Goal: Book appointment/travel/reservation

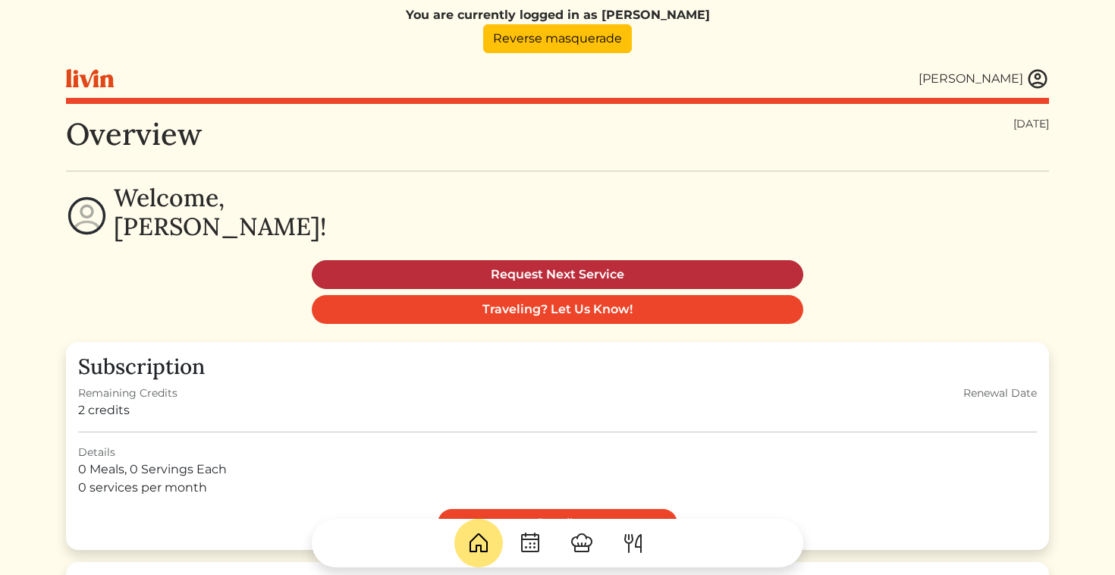
click at [576, 275] on link "Request Next Service" at bounding box center [557, 274] width 491 height 29
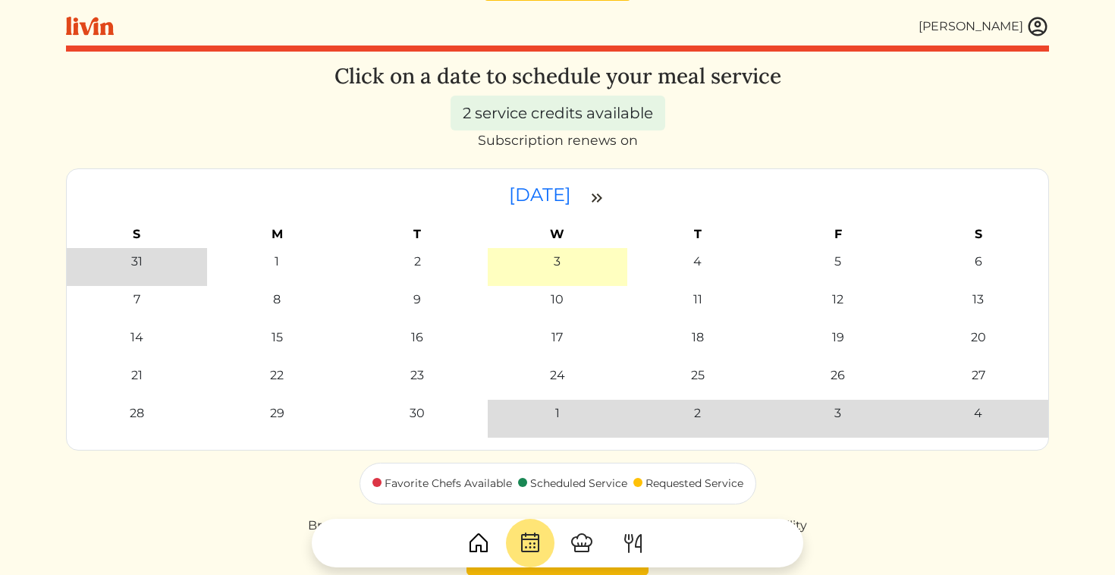
scroll to position [56, 0]
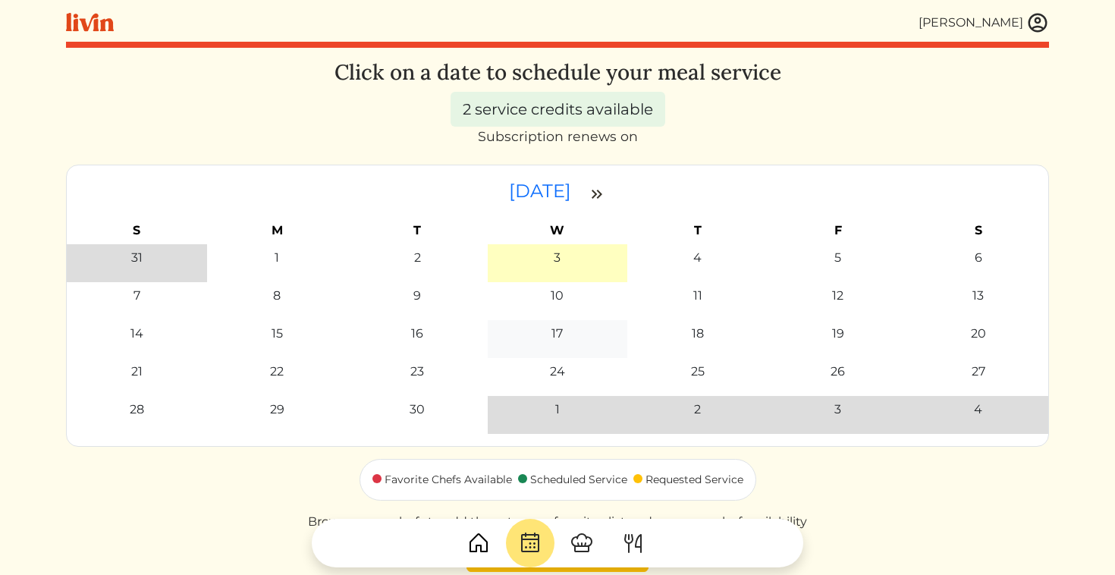
click at [549, 335] on div "17" at bounding box center [557, 334] width 131 height 18
click at [561, 332] on div "17" at bounding box center [556, 334] width 11 height 18
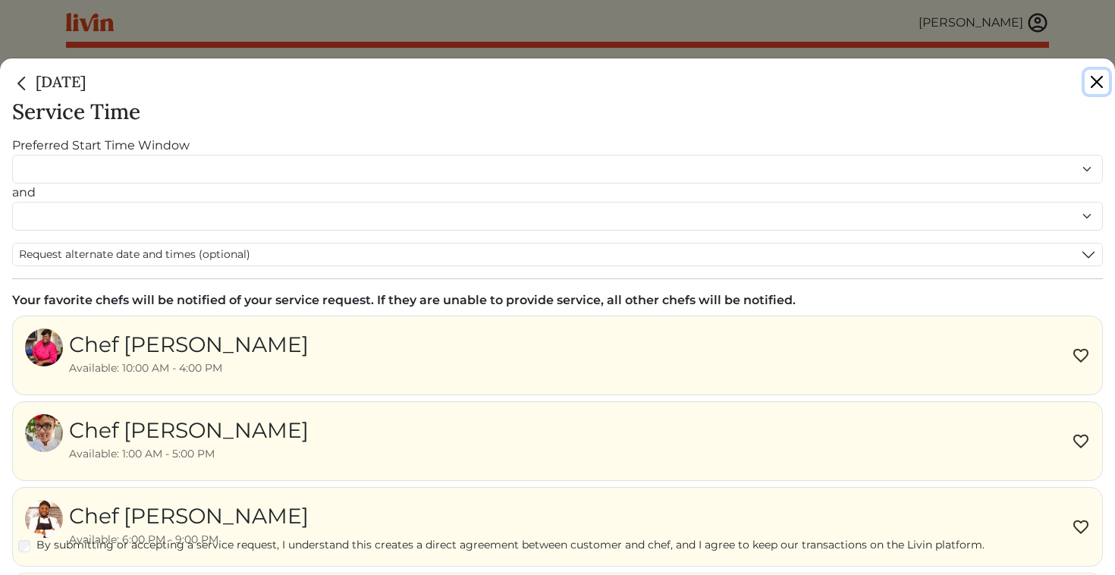
click at [1098, 77] on button "Close" at bounding box center [1096, 82] width 24 height 24
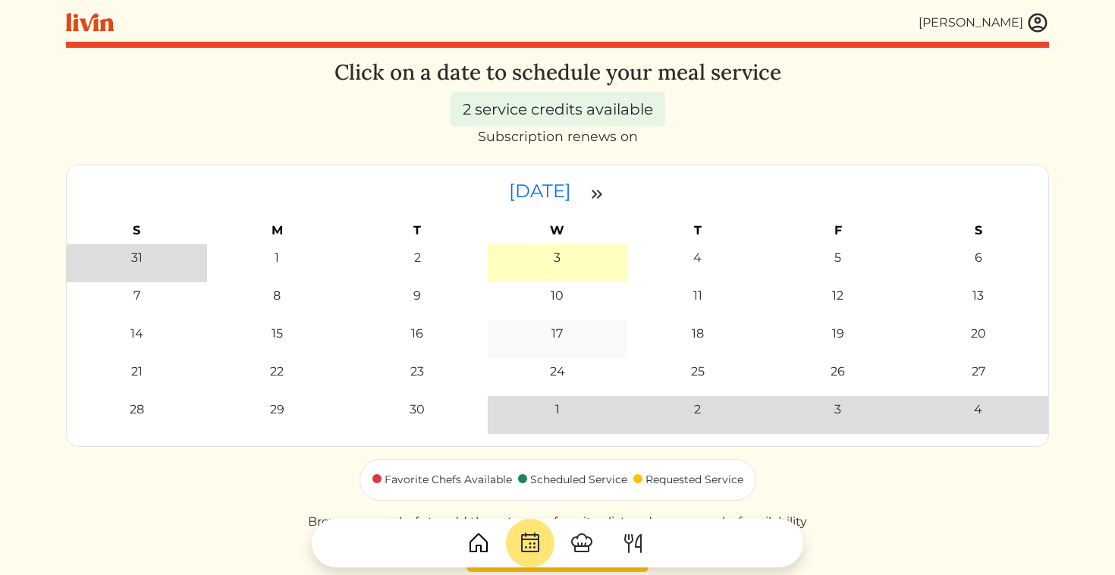
click at [559, 336] on div "17" at bounding box center [556, 334] width 11 height 18
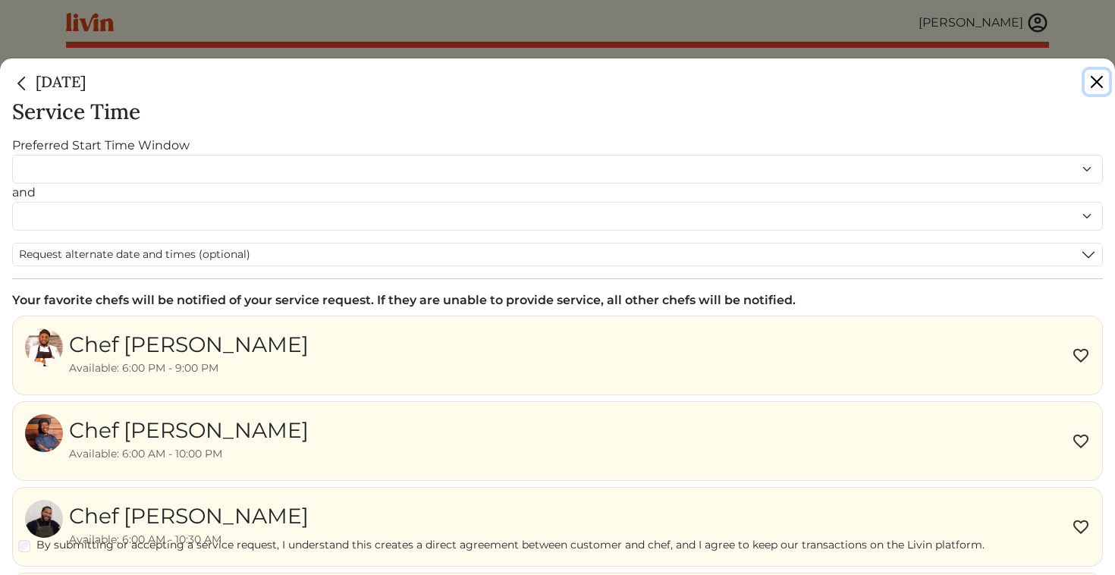
click at [1097, 80] on button "Close" at bounding box center [1096, 82] width 24 height 24
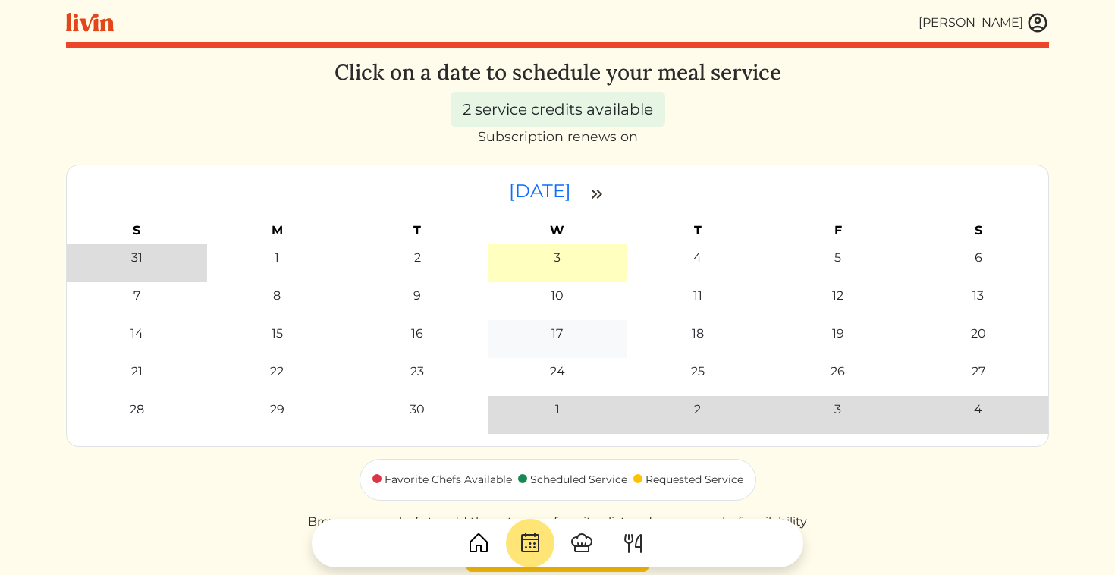
click at [556, 323] on td "17" at bounding box center [558, 339] width 140 height 38
click at [557, 328] on div "17" at bounding box center [556, 334] width 11 height 18
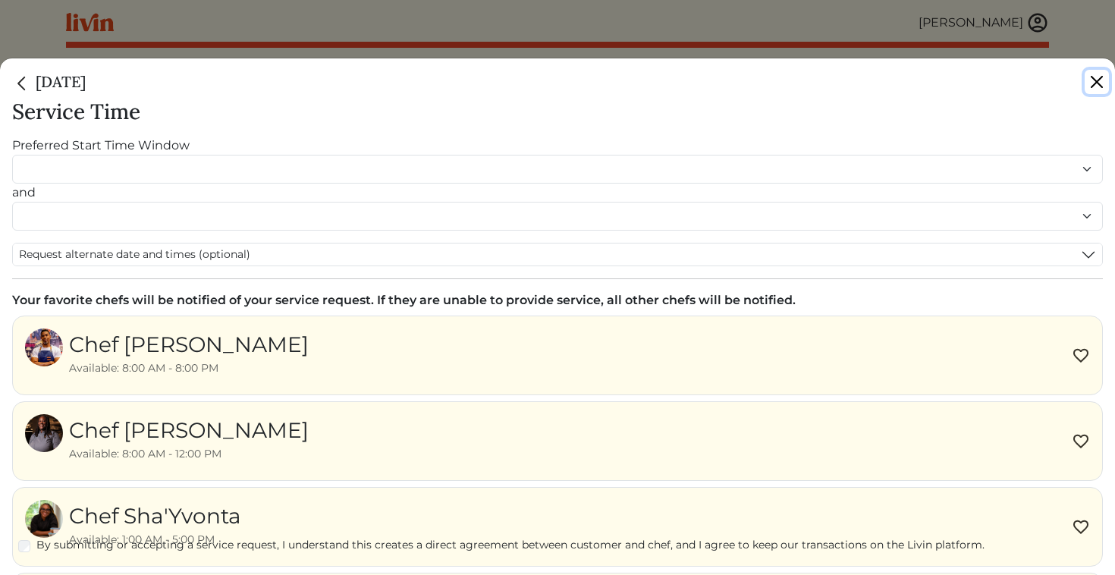
click at [1097, 80] on button "Close" at bounding box center [1096, 82] width 24 height 24
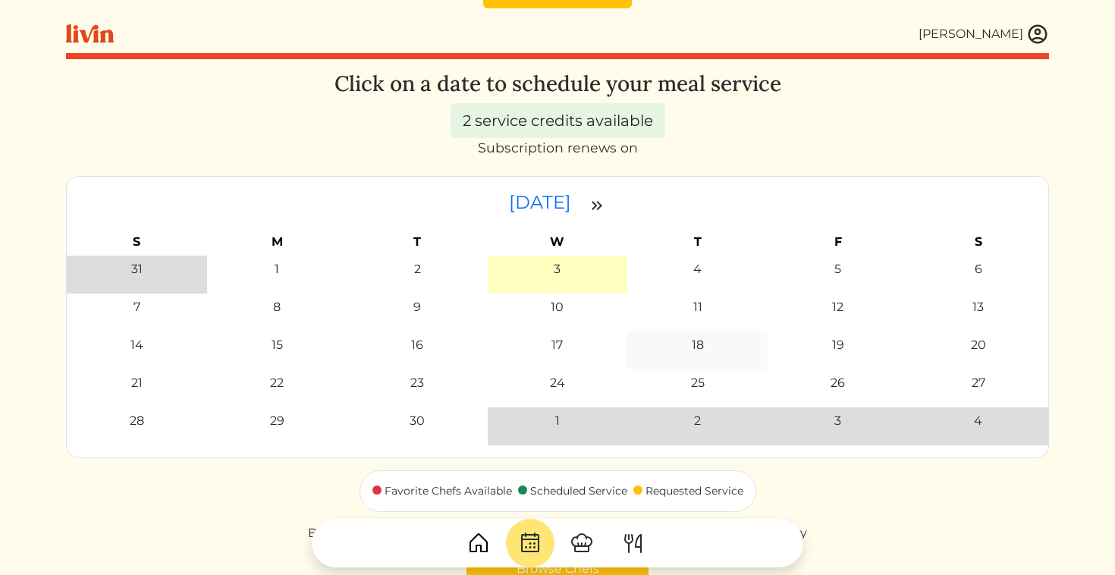
scroll to position [24, 0]
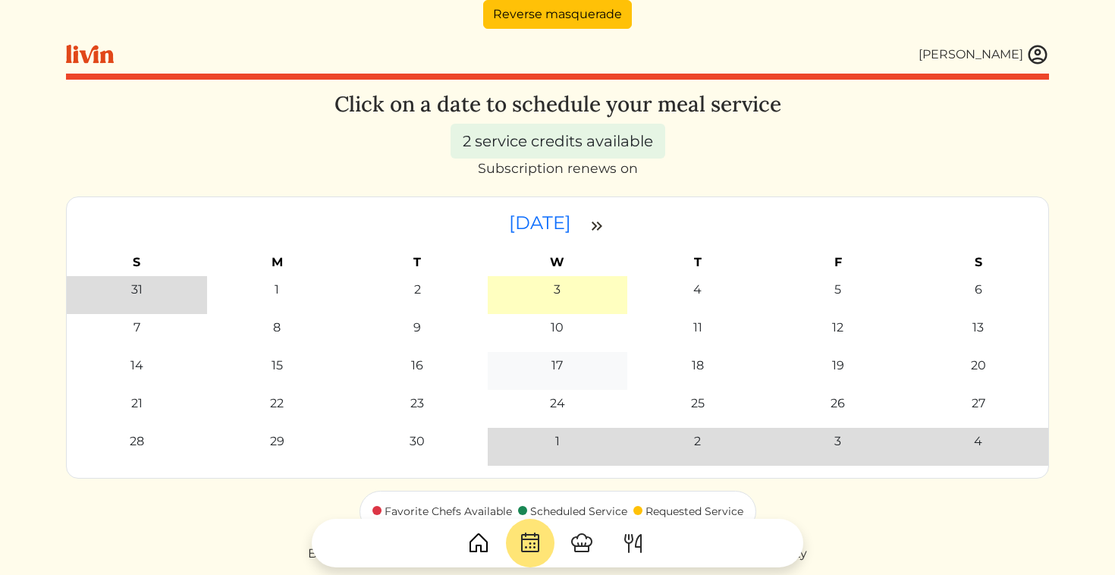
click at [554, 363] on div "17" at bounding box center [556, 365] width 11 height 18
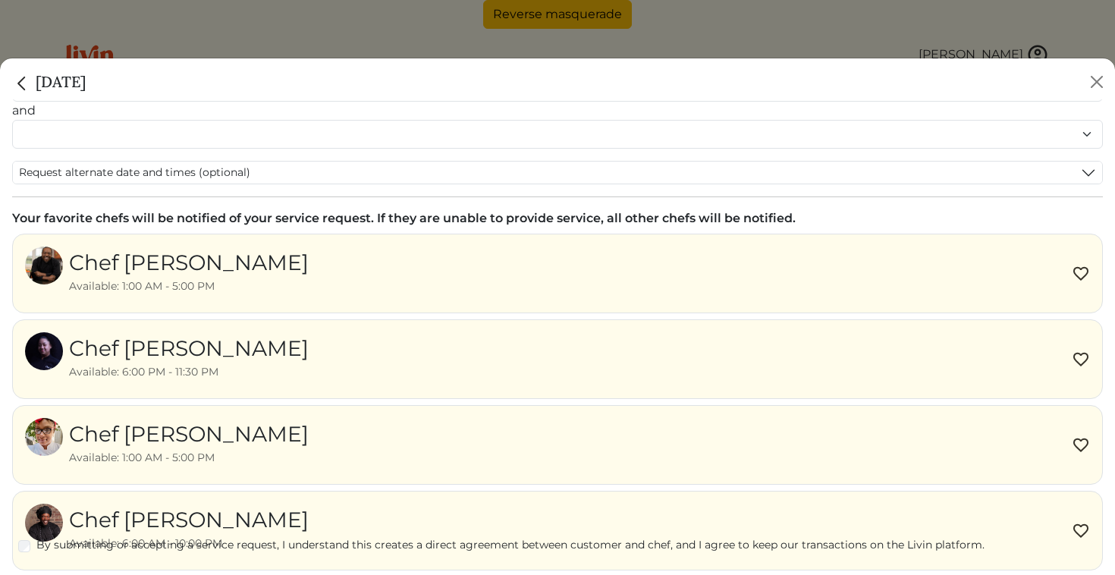
scroll to position [271, 0]
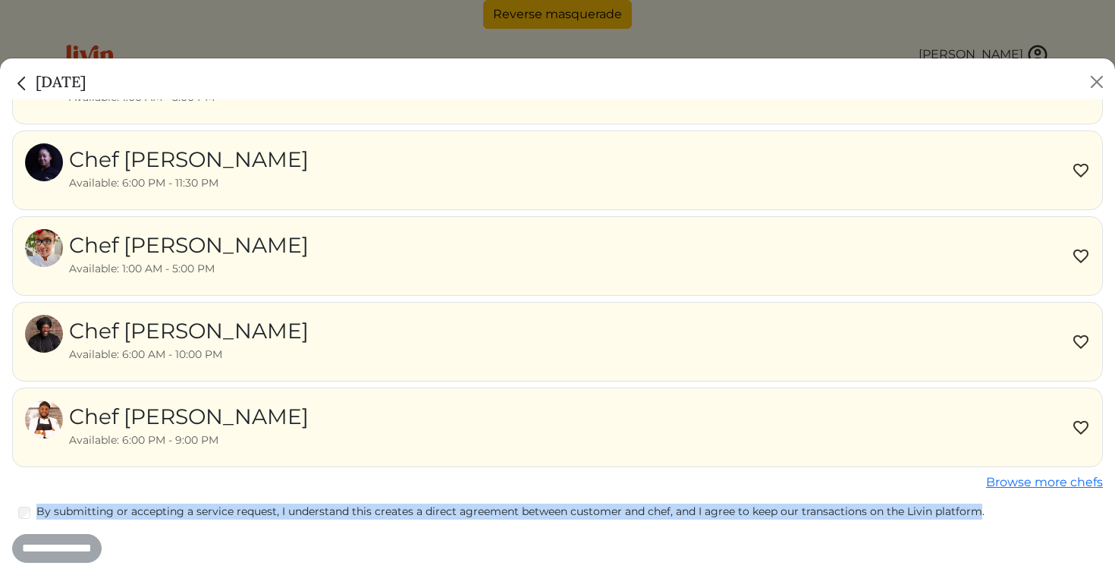
drag, startPoint x: 978, startPoint y: 512, endPoint x: 134, endPoint y: 500, distance: 844.1
click at [134, 500] on form "Service Time Preferred Start Time Window ******* ******* ******* ******* ******…" at bounding box center [557, 196] width 1090 height 735
copy label "By submitting or accepting a service request, I understand this creates a direc…"
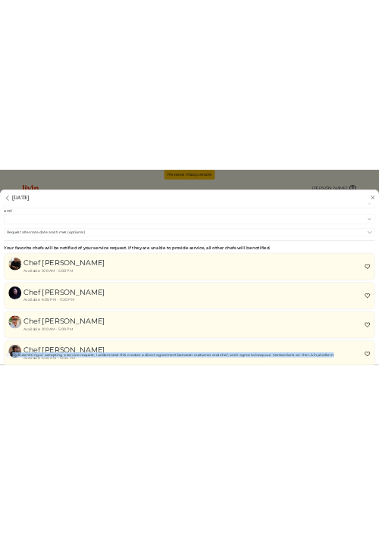
scroll to position [0, 0]
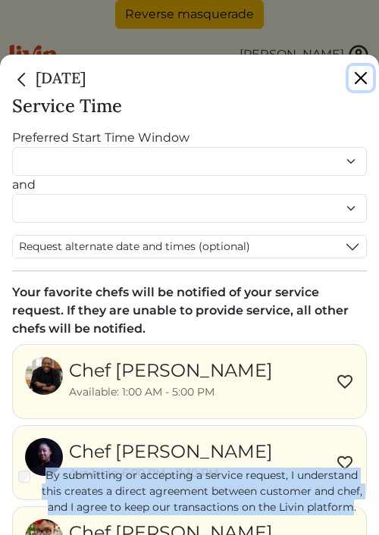
click at [354, 80] on button "Close" at bounding box center [361, 78] width 24 height 24
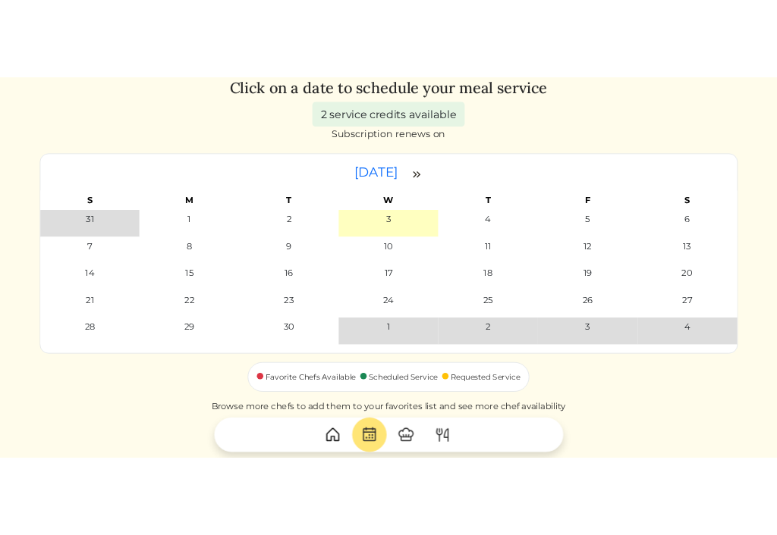
scroll to position [119, 0]
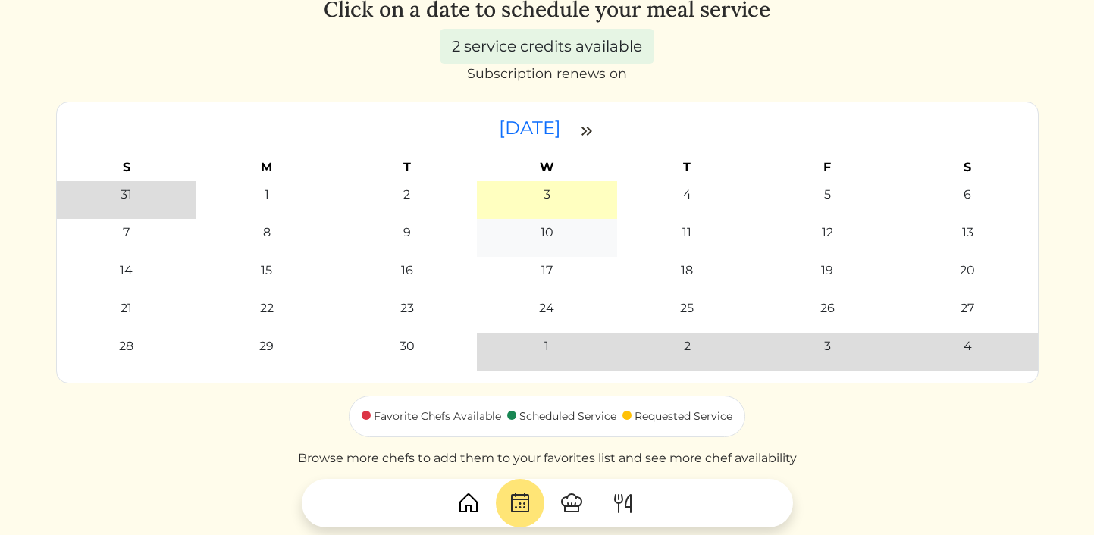
click at [547, 238] on div "10" at bounding box center [547, 233] width 13 height 18
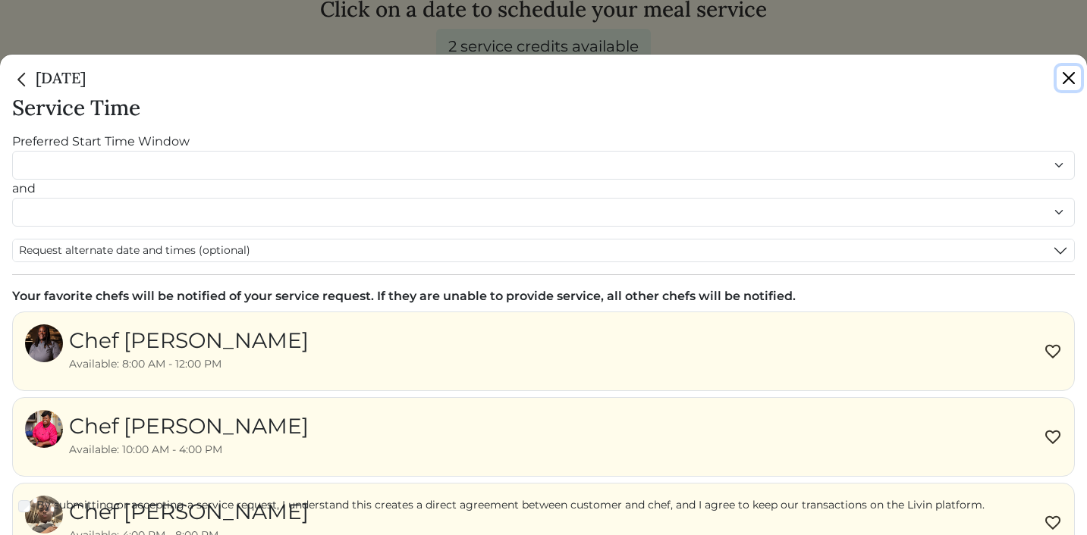
click at [1071, 80] on button "Close" at bounding box center [1068, 78] width 24 height 24
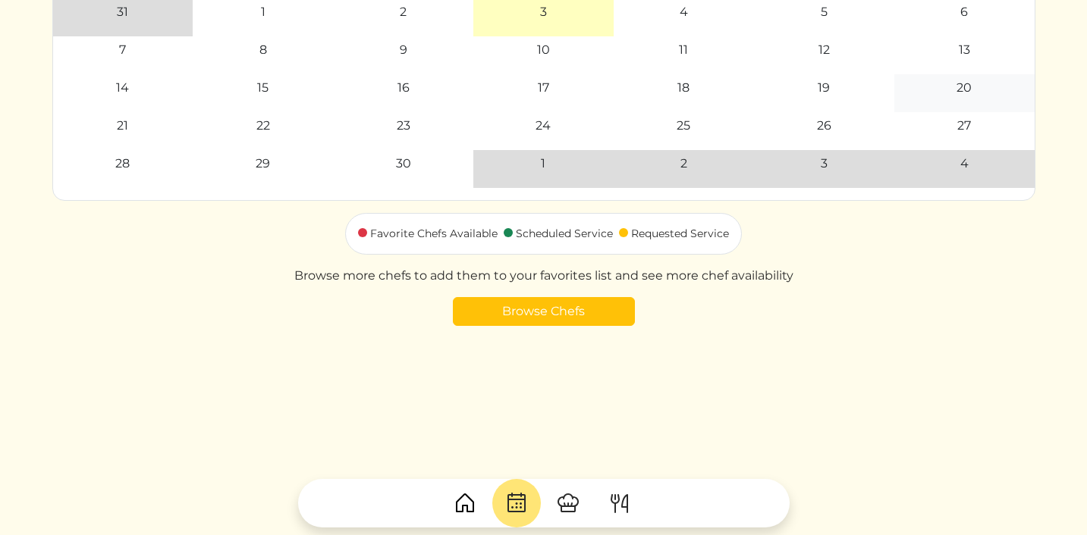
scroll to position [330, 0]
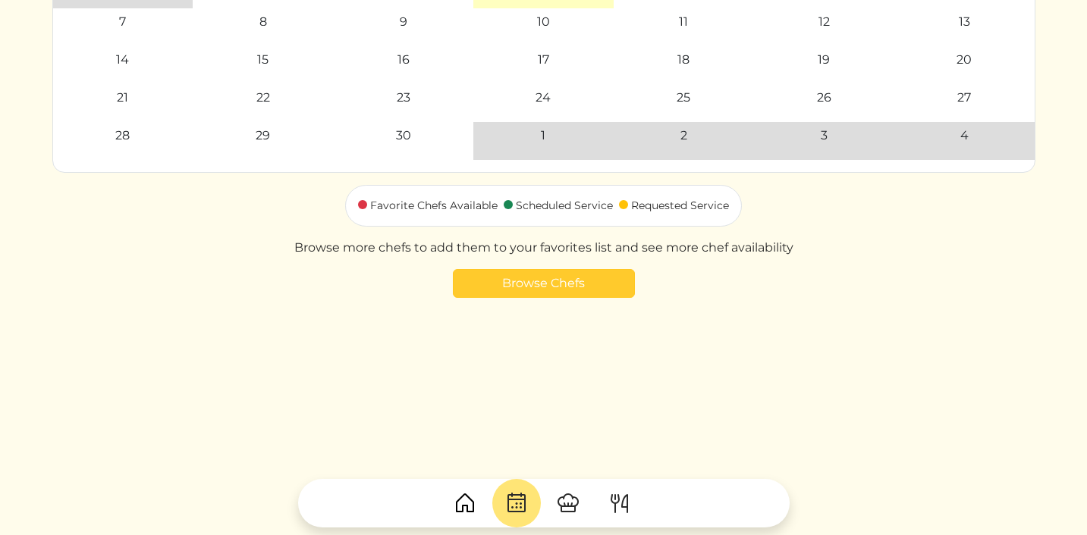
click at [580, 295] on link "Browse Chefs" at bounding box center [544, 283] width 182 height 29
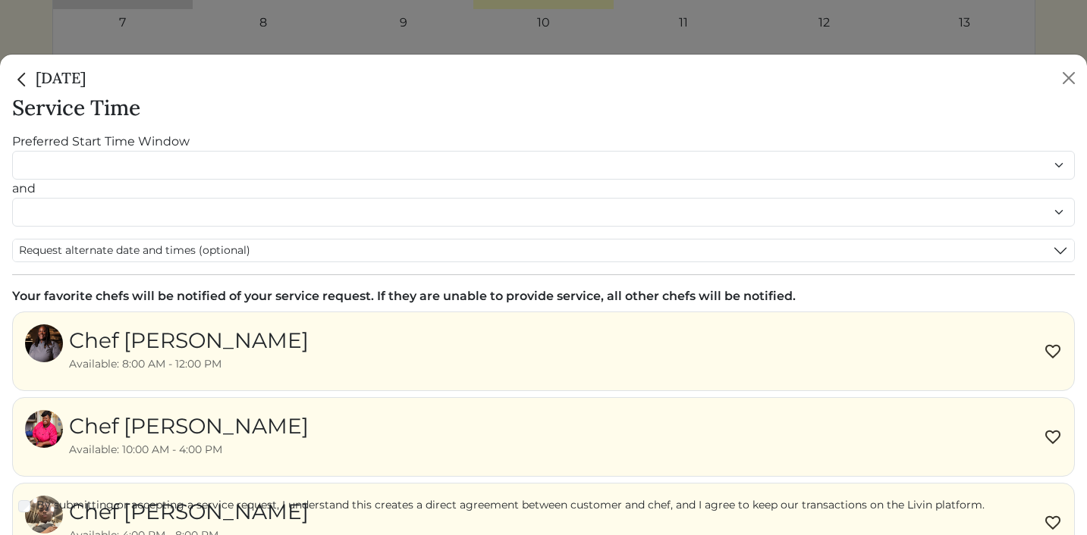
scroll to position [330, 0]
click at [269, 362] on div "Chef Akaysha Available: 8:00 AM - 12:00 PM" at bounding box center [543, 352] width 1062 height 80
click at [218, 341] on div "Chef [PERSON_NAME]" at bounding box center [189, 341] width 240 height 32
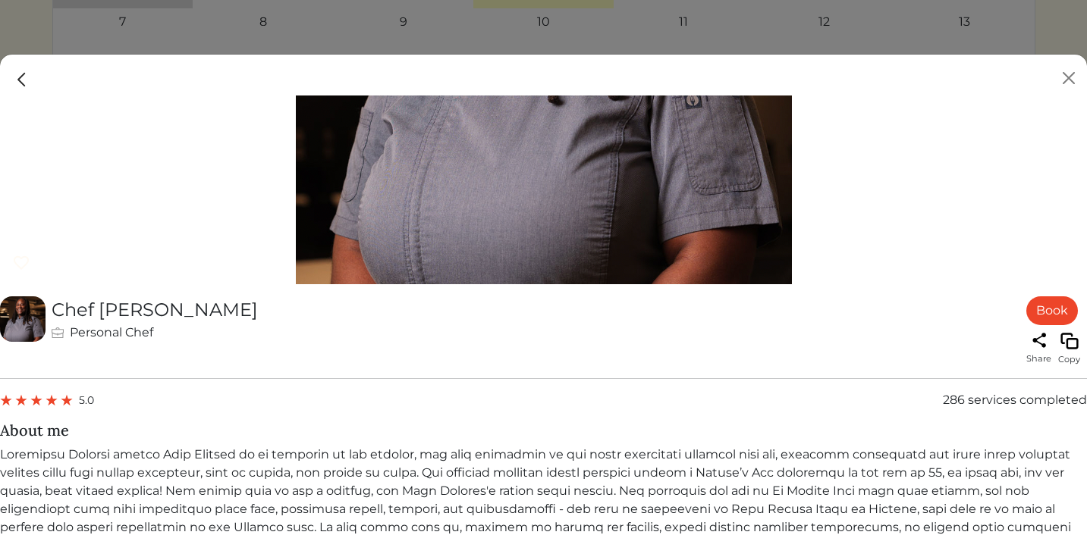
scroll to position [4, 0]
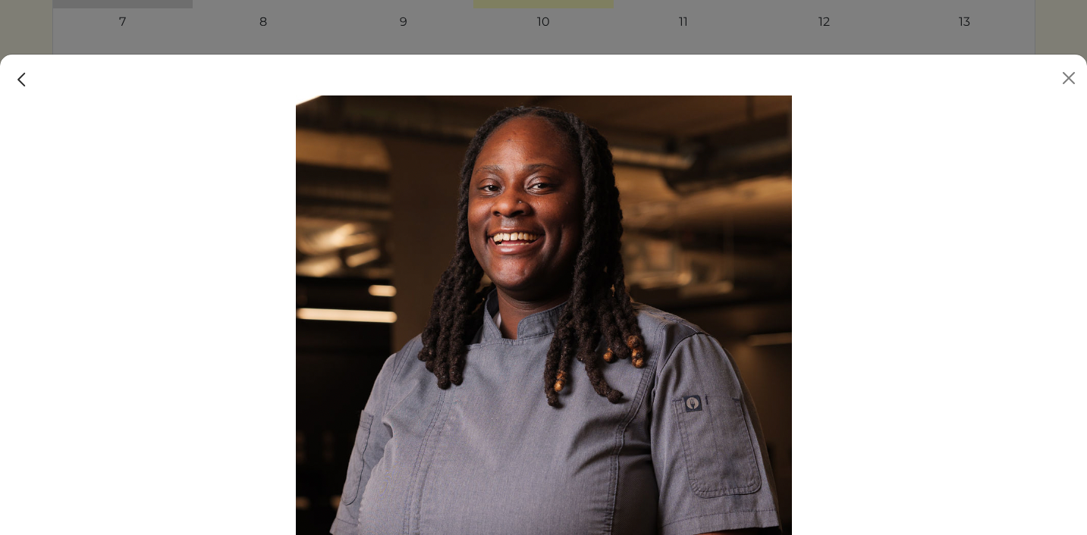
click at [19, 87] on img at bounding box center [22, 80] width 20 height 20
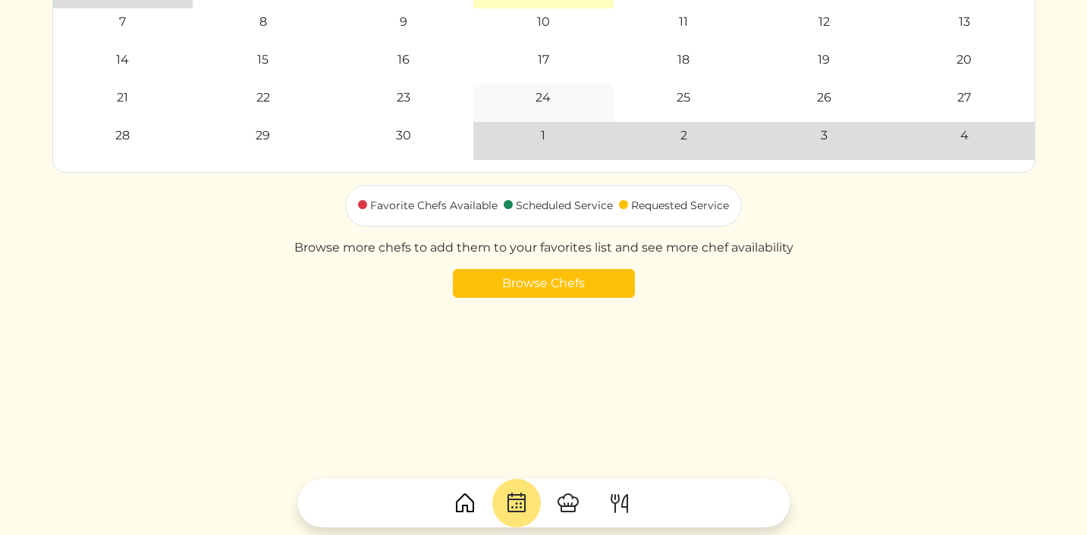
click at [548, 96] on div "24" at bounding box center [542, 98] width 15 height 18
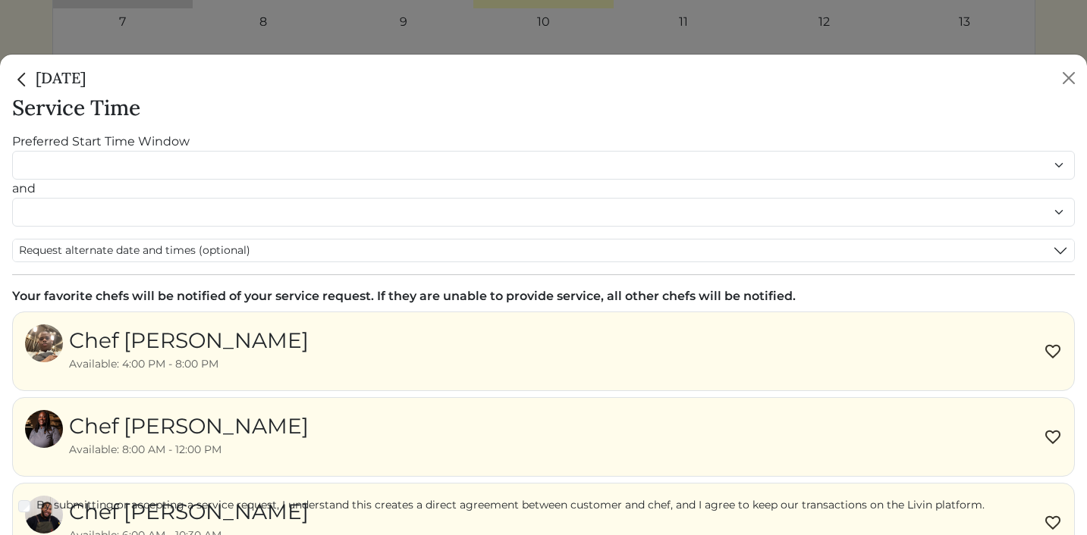
click at [87, 344] on div "Chef Hakeem" at bounding box center [189, 341] width 240 height 32
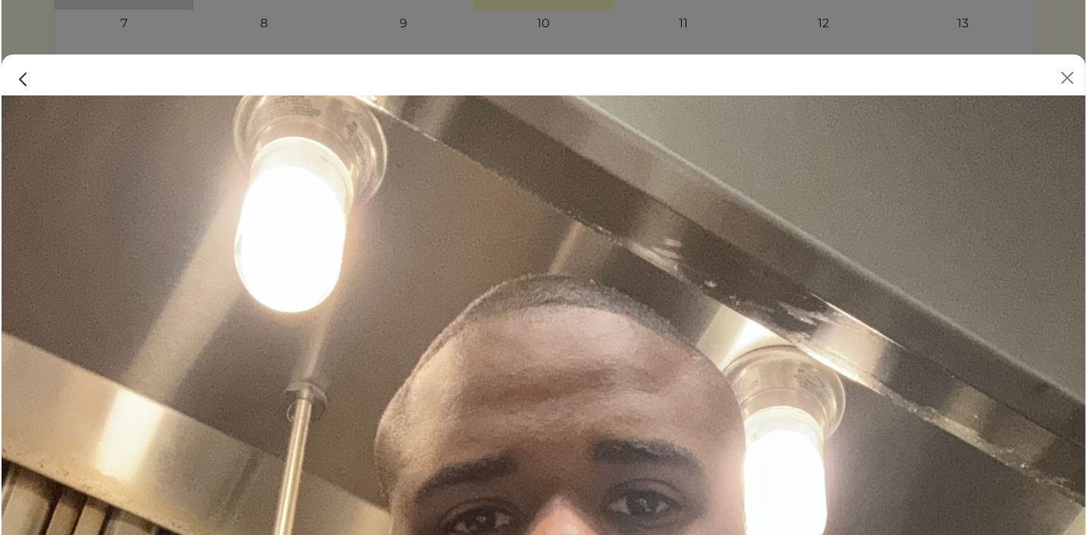
scroll to position [330, 0]
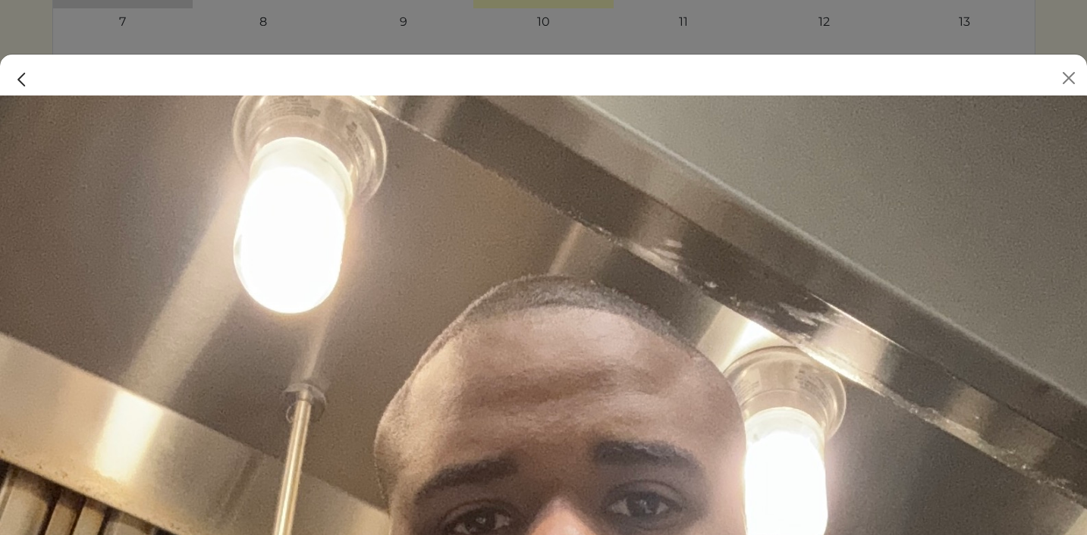
click at [17, 84] on img at bounding box center [22, 80] width 20 height 20
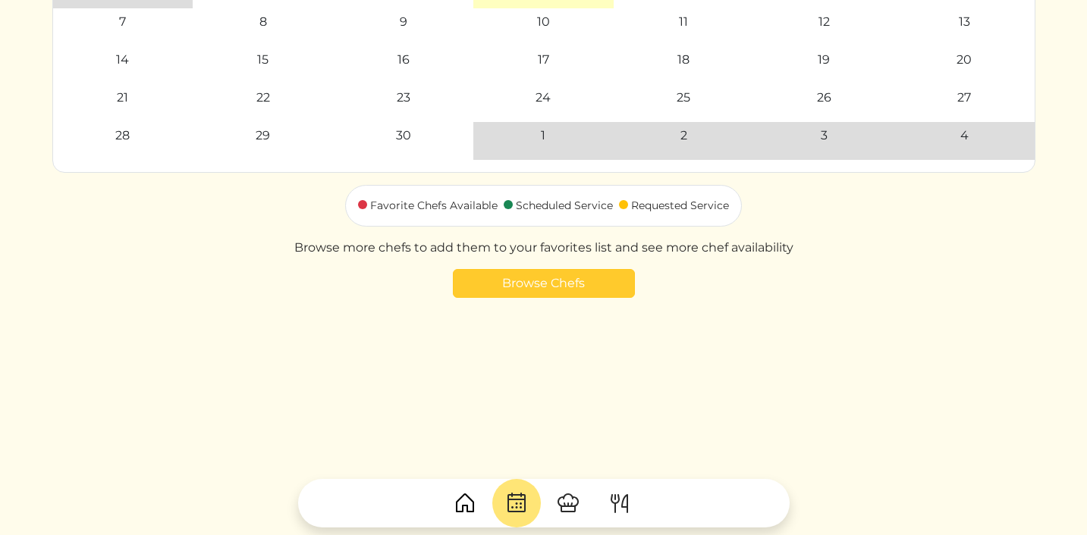
click at [521, 281] on link "Browse Chefs" at bounding box center [544, 283] width 182 height 29
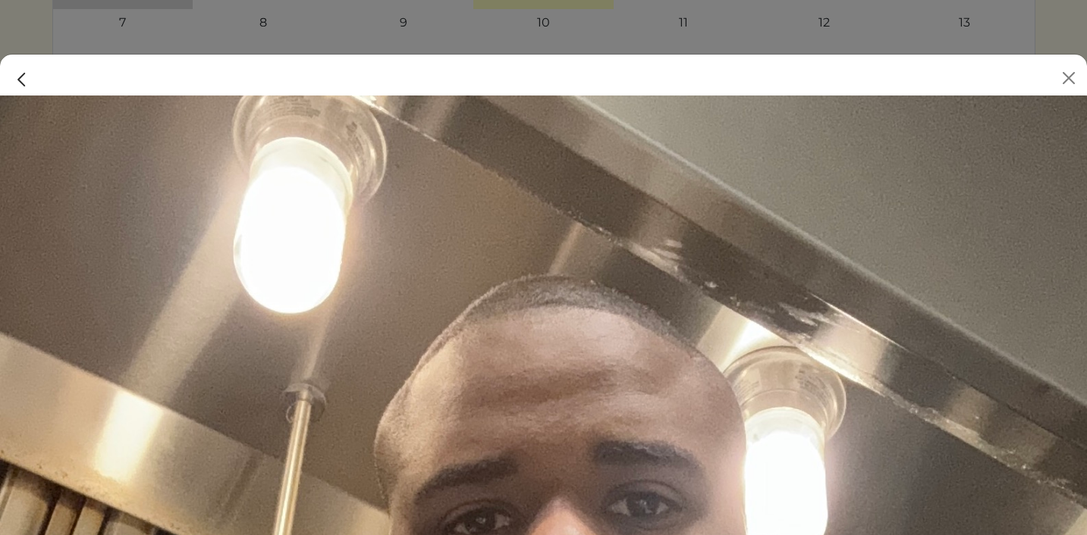
scroll to position [330, 0]
click at [1059, 87] on button "Close" at bounding box center [1068, 78] width 24 height 24
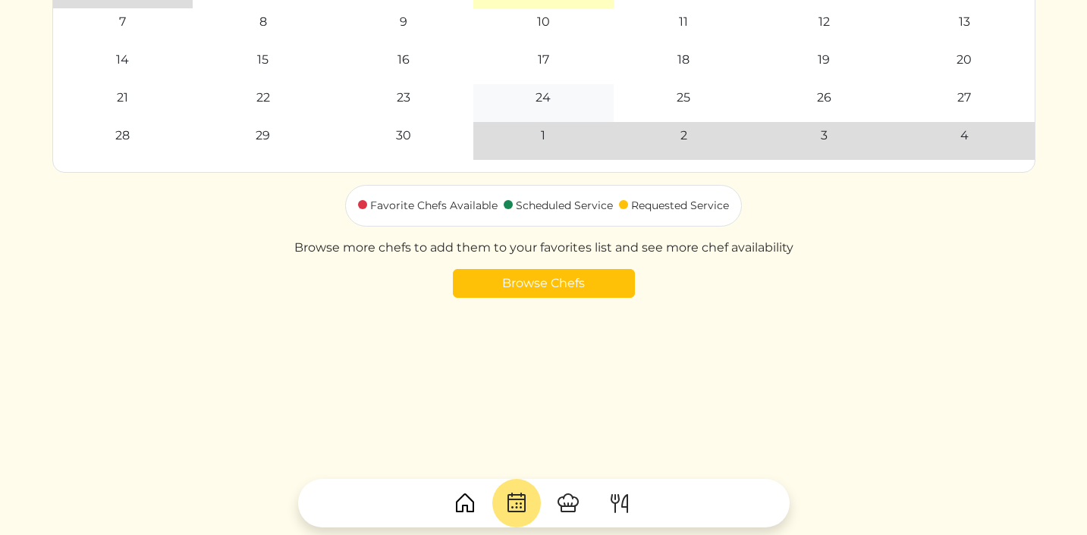
click at [547, 85] on td "24" at bounding box center [543, 103] width 140 height 38
click at [547, 93] on div "24" at bounding box center [542, 98] width 15 height 18
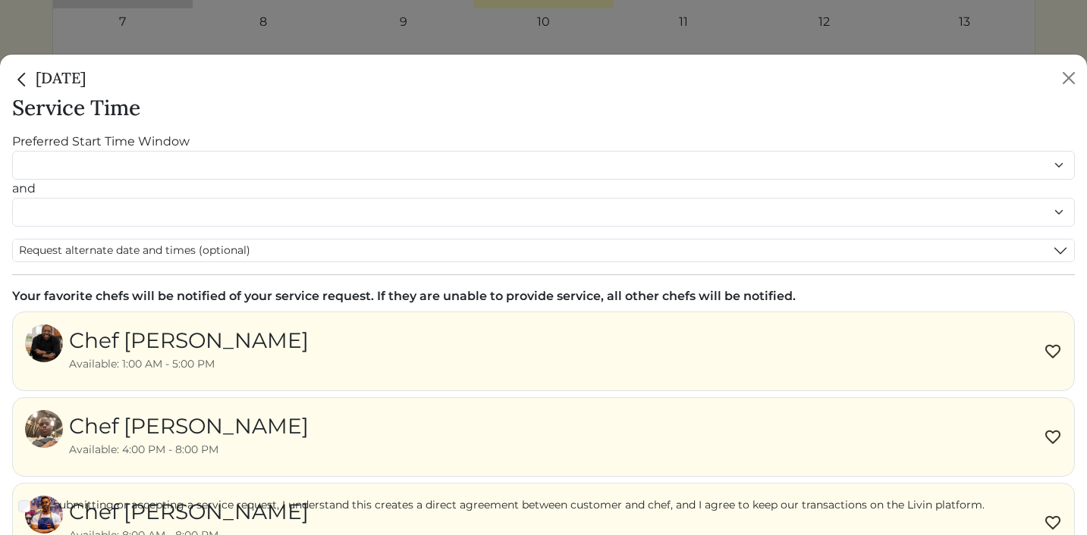
click at [118, 419] on div "Chef Hakeem" at bounding box center [189, 426] width 240 height 32
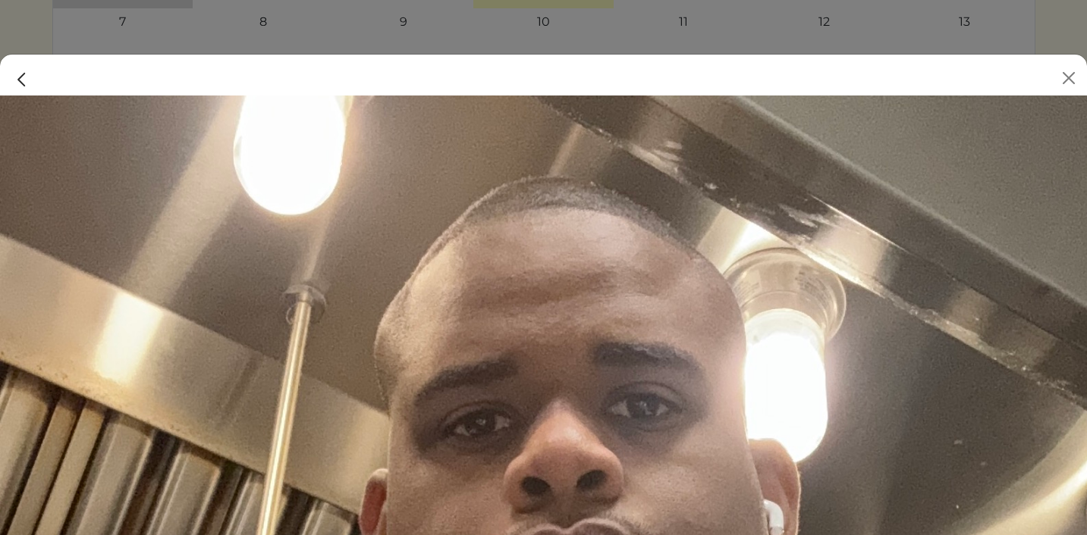
scroll to position [0, 0]
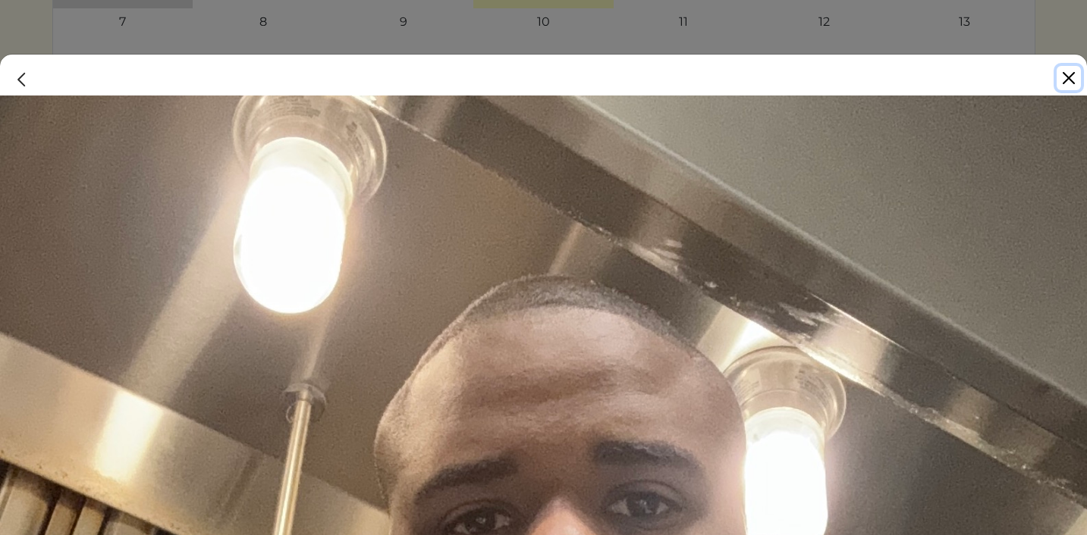
click at [1070, 73] on button "Close" at bounding box center [1068, 78] width 24 height 24
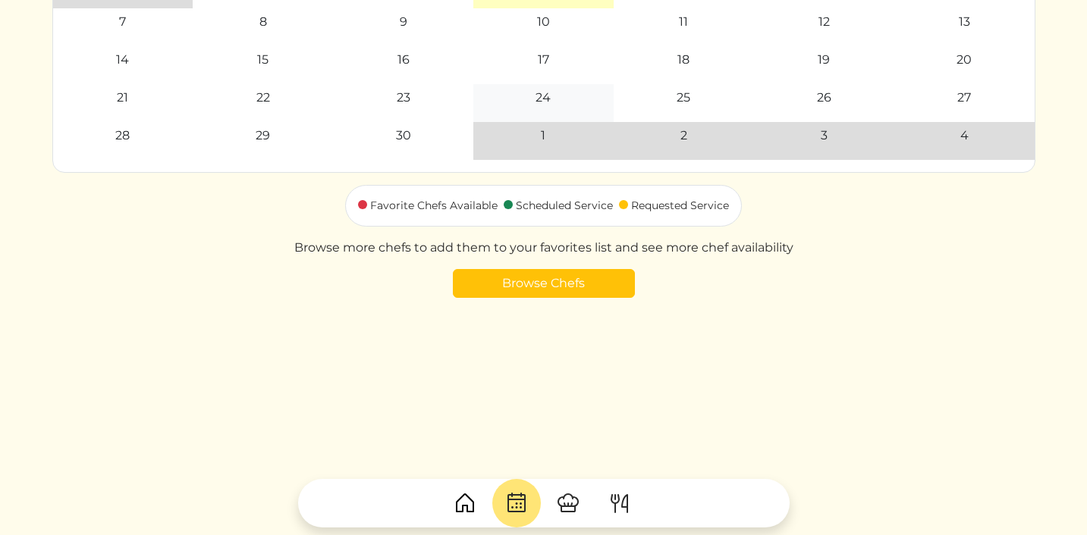
click at [549, 99] on div "24" at bounding box center [542, 98] width 15 height 18
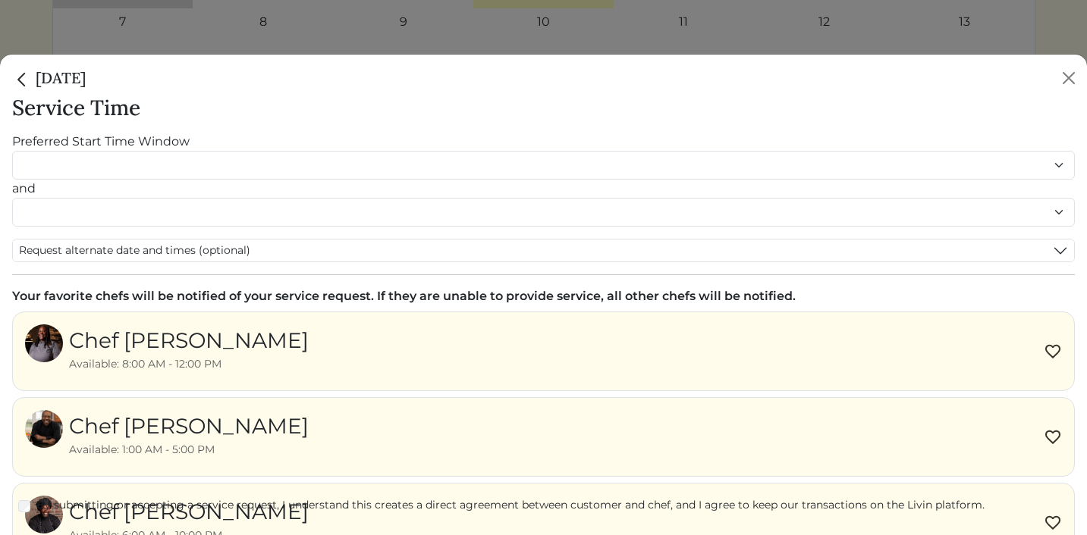
click at [167, 346] on div "Chef [PERSON_NAME]" at bounding box center [189, 341] width 240 height 32
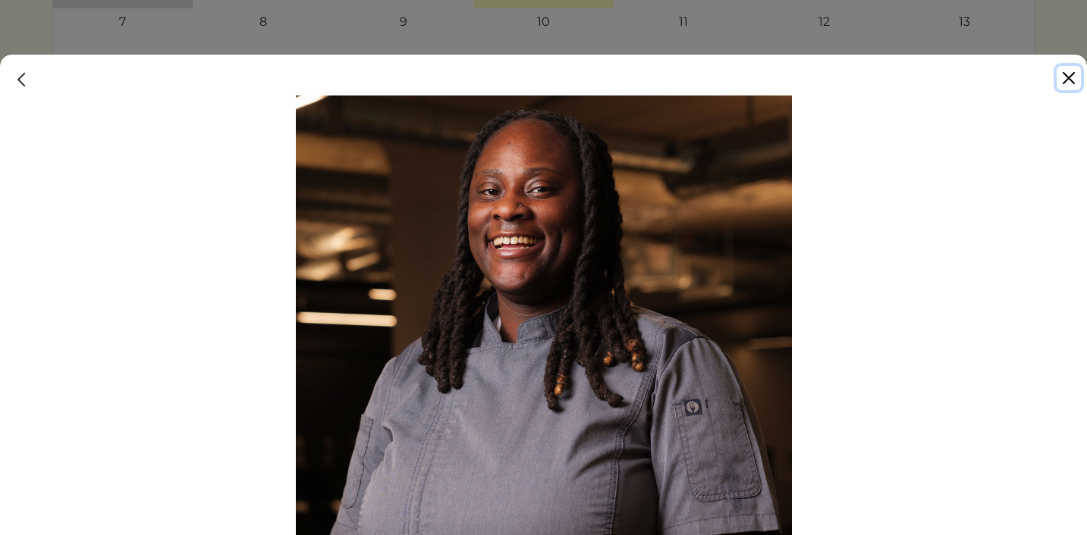
click at [1059, 77] on button "Close" at bounding box center [1068, 78] width 24 height 24
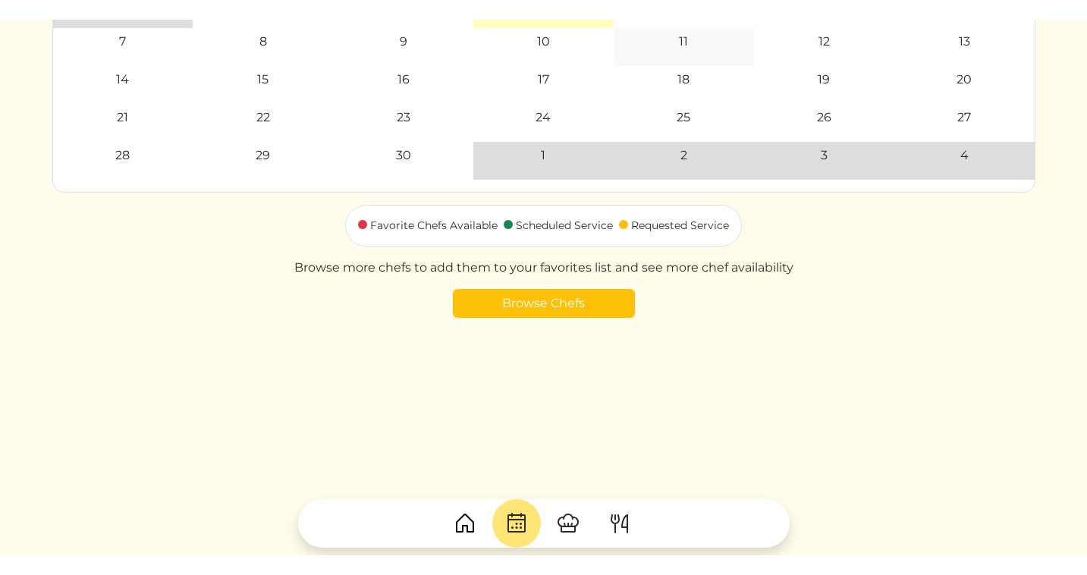
scroll to position [290, 0]
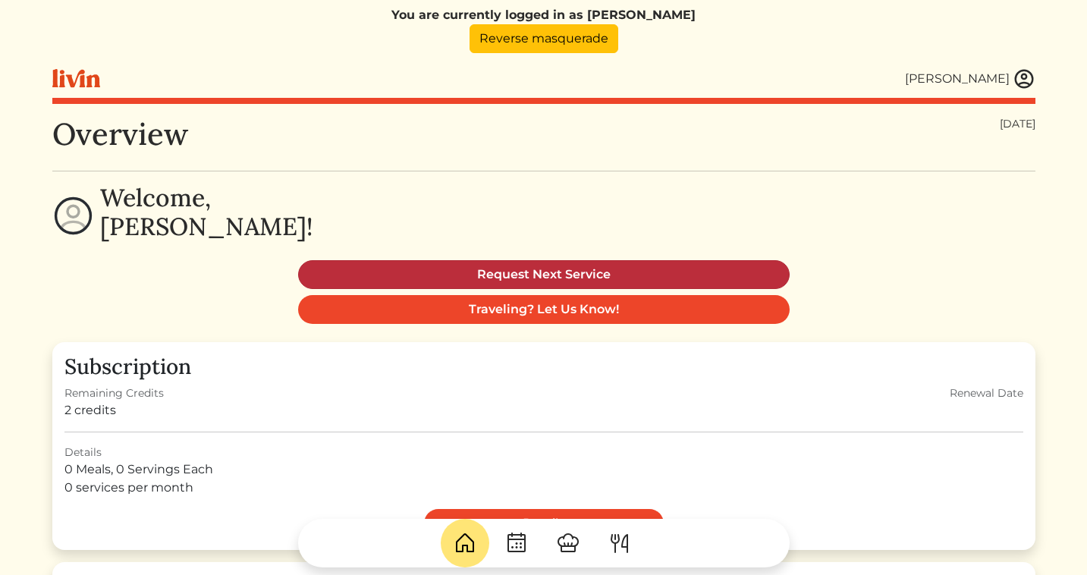
click at [527, 274] on link "Request Next Service" at bounding box center [543, 274] width 491 height 29
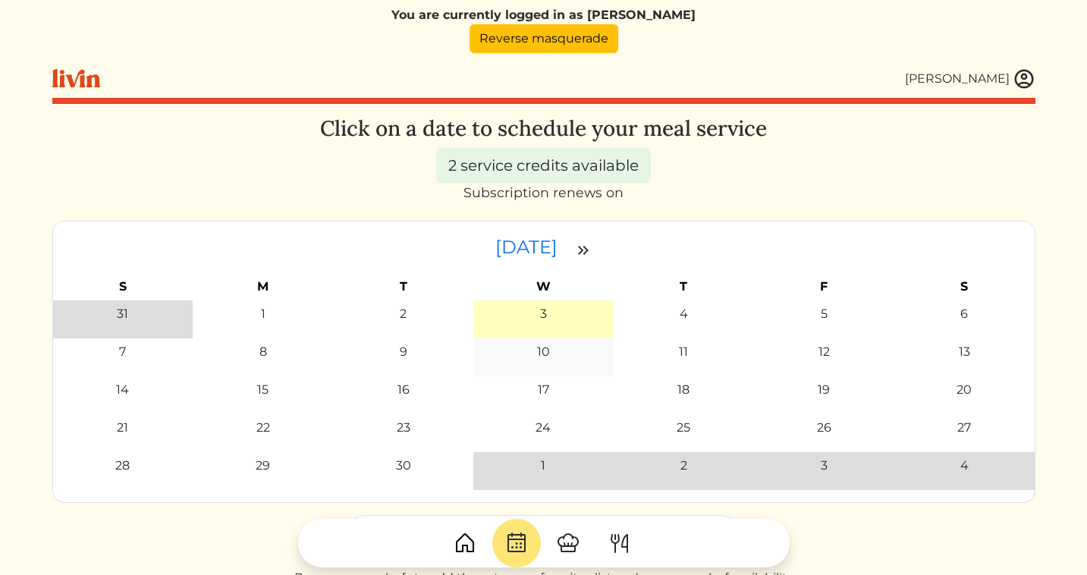
click at [540, 357] on div "10" at bounding box center [543, 352] width 13 height 18
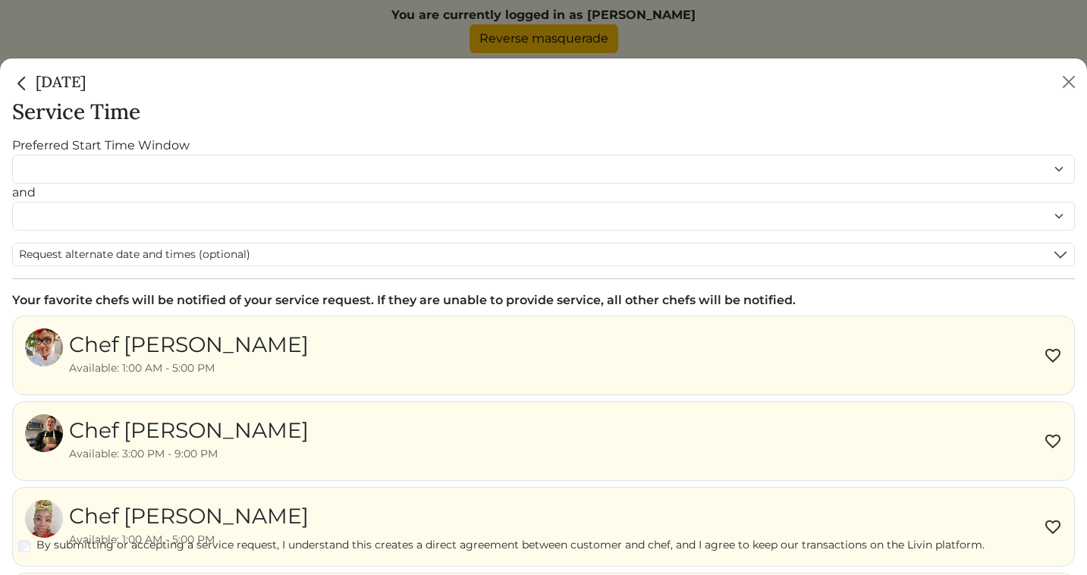
click at [148, 336] on div "Chef Jessica" at bounding box center [189, 344] width 240 height 32
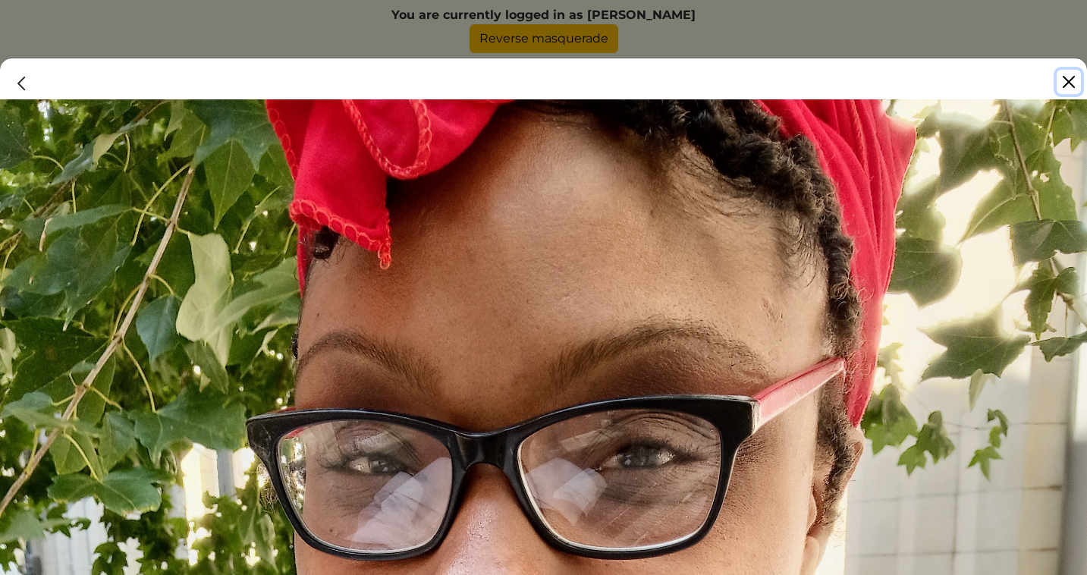
click at [1070, 88] on button "Close" at bounding box center [1068, 82] width 24 height 24
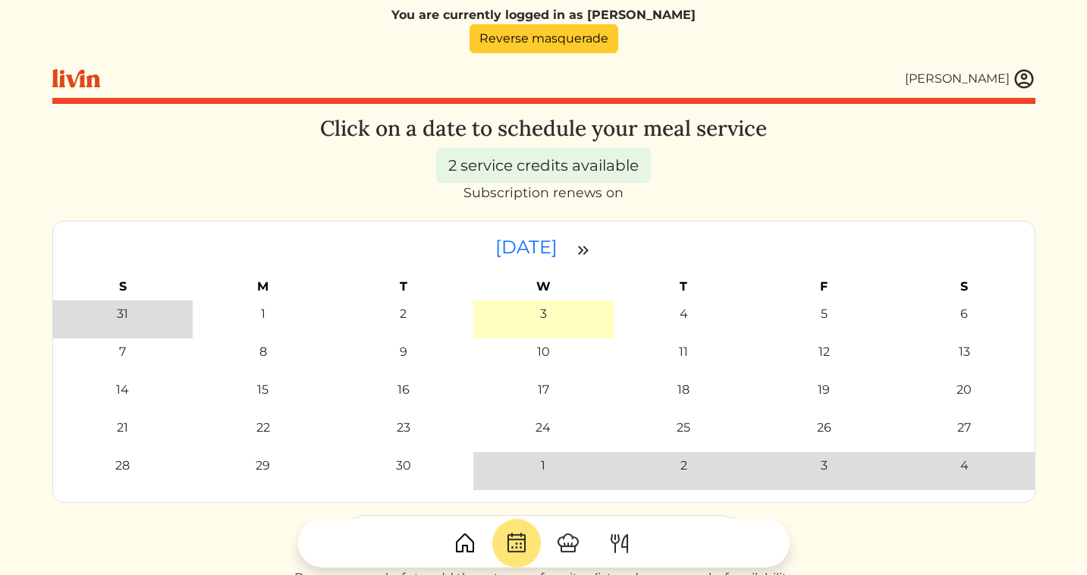
click at [509, 50] on link "Reverse masquerade" at bounding box center [543, 38] width 149 height 29
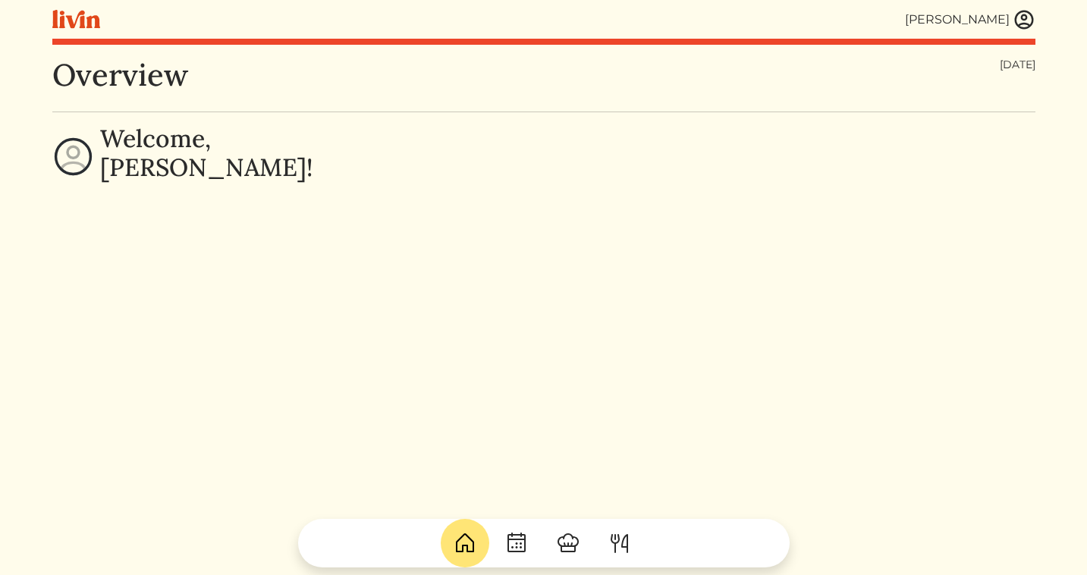
click at [1020, 23] on img at bounding box center [1023, 19] width 23 height 23
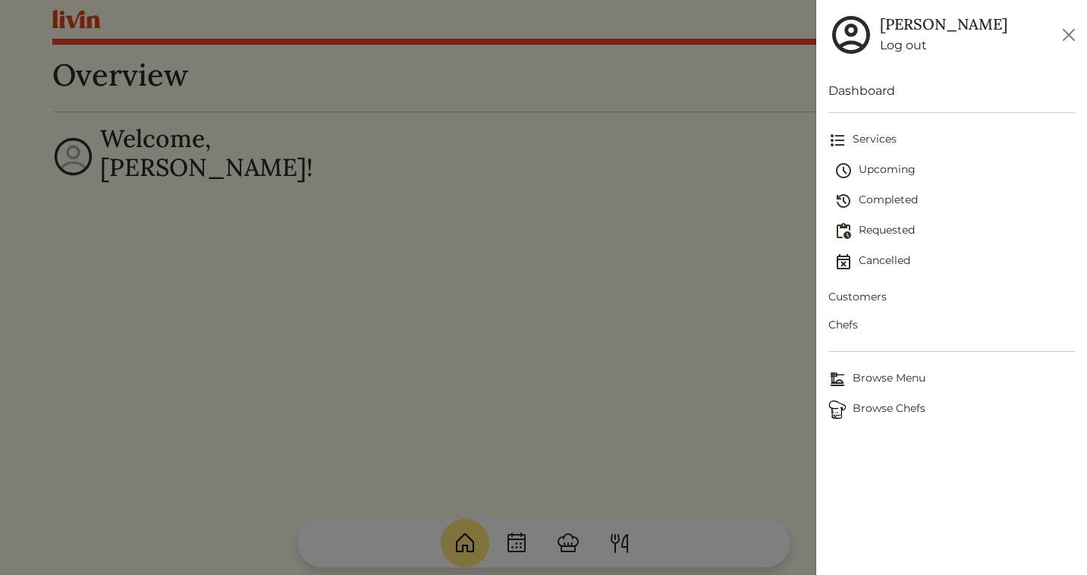
click at [884, 170] on span "Upcoming" at bounding box center [954, 171] width 240 height 18
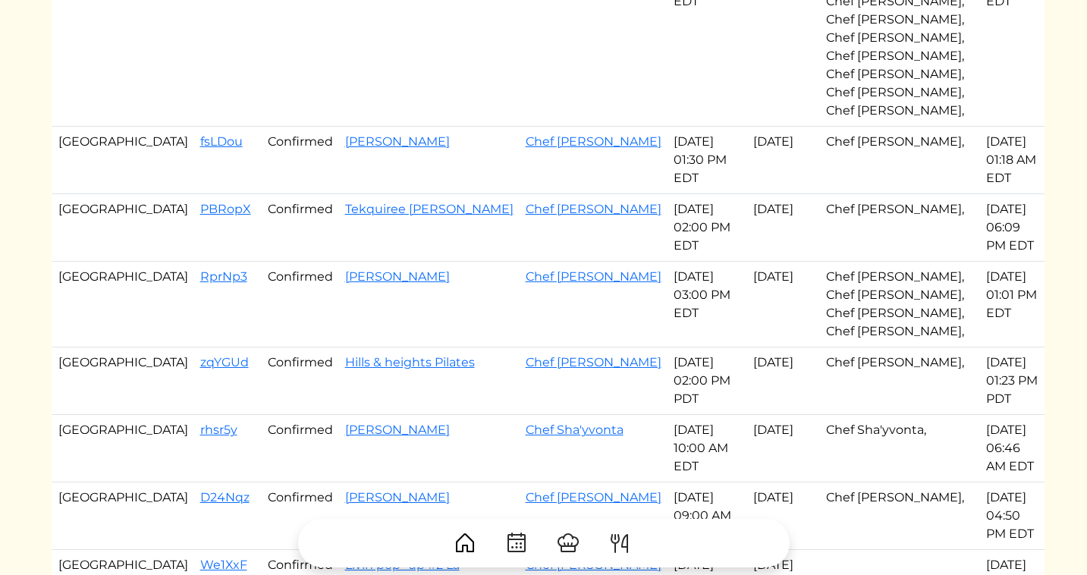
scroll to position [690, 0]
